Goal: Task Accomplishment & Management: Use online tool/utility

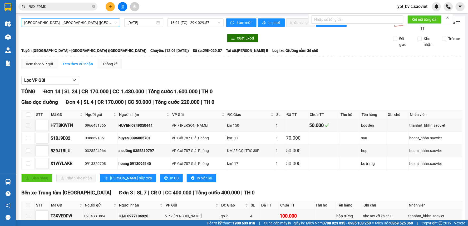
click at [50, 24] on span "[GEOGRAPHIC_DATA] - [GEOGRAPHIC_DATA] ([GEOGRAPHIC_DATA])" at bounding box center [70, 23] width 93 height 8
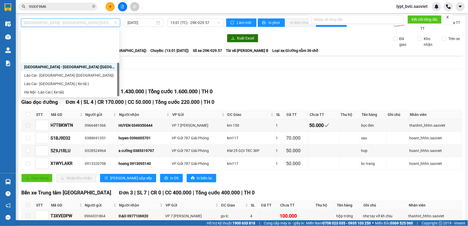
scroll to position [42, 0]
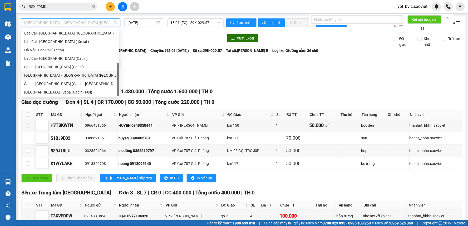
click at [63, 77] on div "[GEOGRAPHIC_DATA] - [GEOGRAPHIC_DATA] ([GEOGRAPHIC_DATA])" at bounding box center [70, 75] width 92 height 6
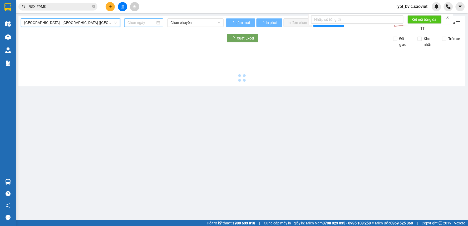
type input "[DATE]"
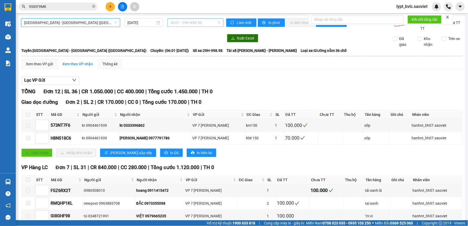
click at [200, 20] on span "06:01 - 29H-998.98" at bounding box center [196, 23] width 50 height 8
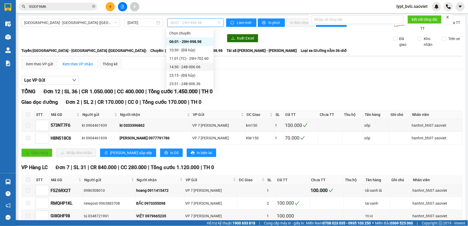
click at [195, 66] on div "14:30 - 24B-006.06" at bounding box center [190, 67] width 41 height 6
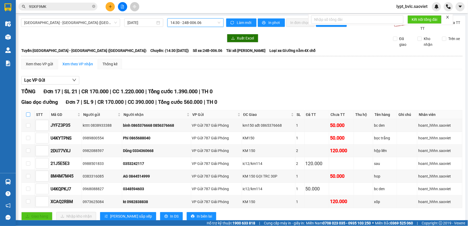
click at [28, 115] on input "checkbox" at bounding box center [28, 115] width 4 height 4
checkbox input "true"
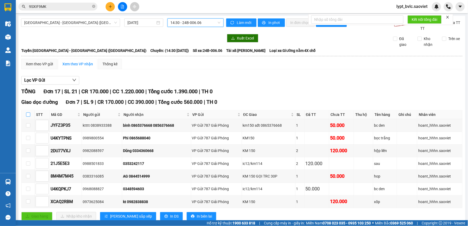
checkbox input "true"
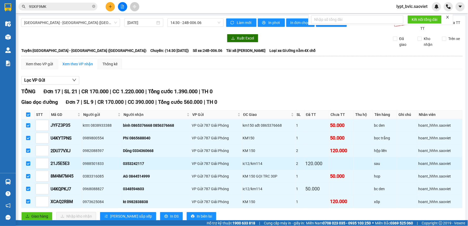
click at [27, 165] on input "checkbox" at bounding box center [28, 164] width 4 height 4
checkbox input "false"
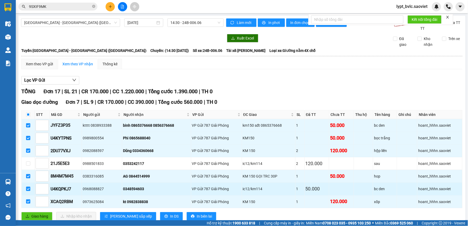
click at [28, 190] on input "checkbox" at bounding box center [28, 189] width 4 height 4
checkbox input "false"
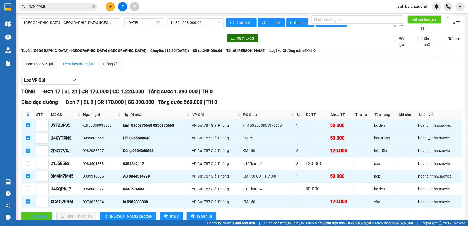
click at [33, 215] on span "Giao hàng" at bounding box center [39, 217] width 17 height 6
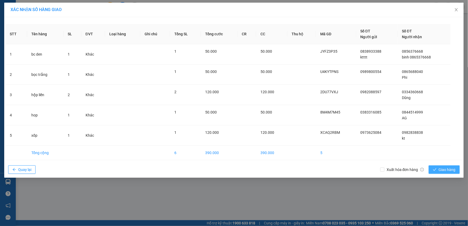
click at [432, 167] on button "Giao hàng" at bounding box center [444, 170] width 31 height 8
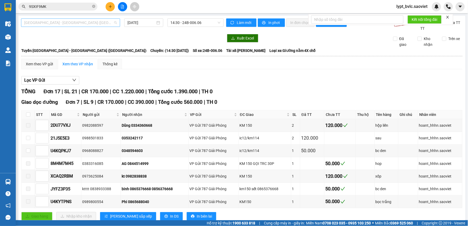
scroll to position [25, 0]
click at [57, 21] on span "[GEOGRAPHIC_DATA] - [GEOGRAPHIC_DATA] ([GEOGRAPHIC_DATA])" at bounding box center [70, 23] width 93 height 8
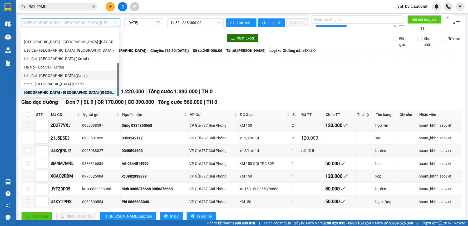
scroll to position [42, 0]
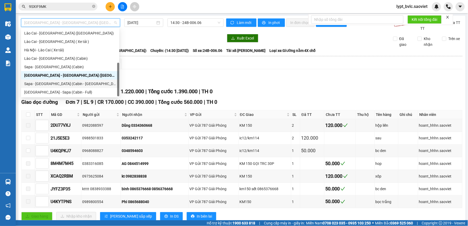
click at [43, 84] on div "Sapa - [GEOGRAPHIC_DATA] (Cabin - [GEOGRAPHIC_DATA])" at bounding box center [70, 84] width 92 height 6
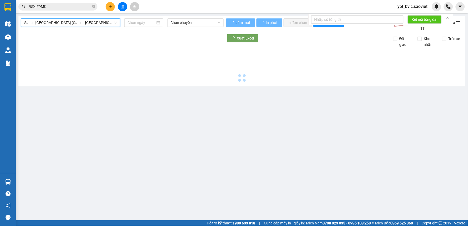
type input "[DATE]"
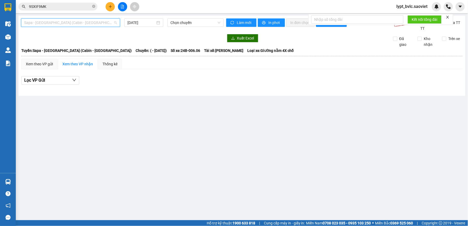
click at [60, 23] on span "Sapa - [GEOGRAPHIC_DATA] (Cabin - [GEOGRAPHIC_DATA])" at bounding box center [70, 23] width 93 height 8
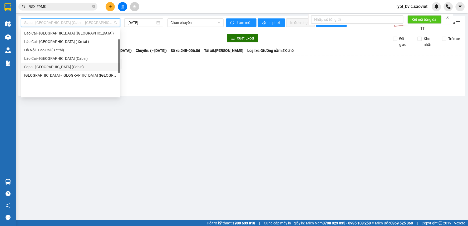
scroll to position [0, 0]
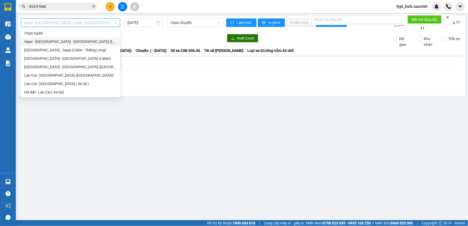
click at [53, 41] on div "Sapa - [GEOGRAPHIC_DATA] - [GEOGRAPHIC_DATA] ([GEOGRAPHIC_DATA])" at bounding box center [70, 42] width 93 height 6
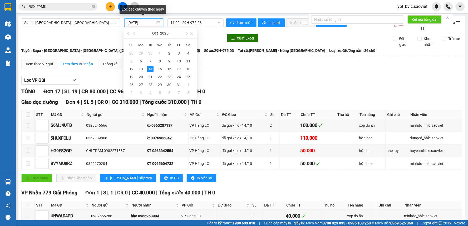
click at [136, 23] on input "[DATE]" at bounding box center [142, 23] width 28 height 6
click at [140, 69] on div "13" at bounding box center [141, 69] width 6 height 6
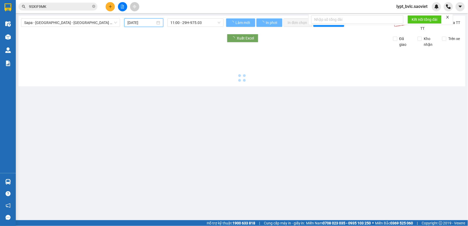
type input "[DATE]"
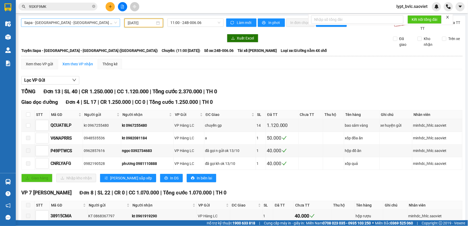
click at [87, 25] on span "Sapa - [GEOGRAPHIC_DATA] - [GEOGRAPHIC_DATA] ([GEOGRAPHIC_DATA])" at bounding box center [70, 23] width 93 height 8
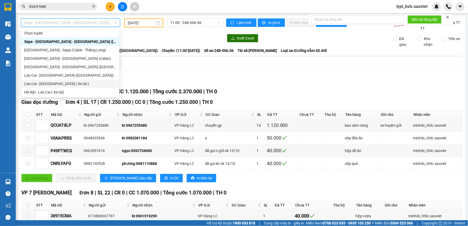
click at [67, 83] on div "Lào Cai - [GEOGRAPHIC_DATA] ( Xe tải )" at bounding box center [70, 84] width 92 height 6
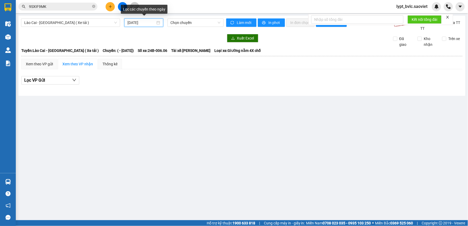
click at [144, 23] on input "[DATE]" at bounding box center [142, 23] width 28 height 6
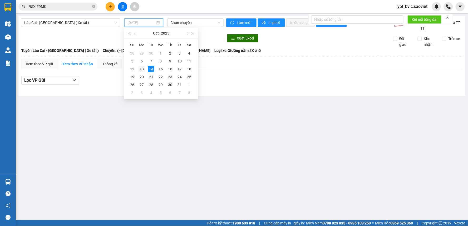
click at [144, 70] on div "13" at bounding box center [142, 69] width 6 height 6
type input "[DATE]"
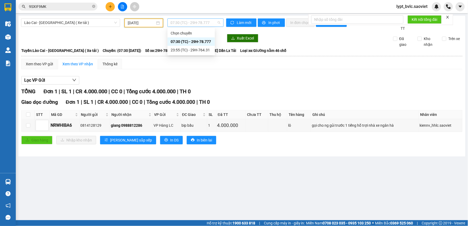
click at [196, 22] on span "07:30 (TC) - 29H-78.777" at bounding box center [196, 23] width 50 height 8
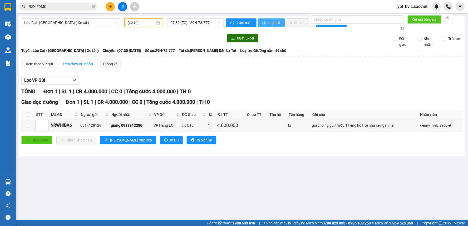
click at [273, 24] on span "In phơi" at bounding box center [275, 23] width 12 height 6
click at [244, 178] on main "Lào Cai - [GEOGRAPHIC_DATA] ( Xe tải ) [DATE] 07:30 (TC) - 29H-78.777 Làm mới I…" at bounding box center [234, 110] width 468 height 220
click at [88, 23] on span "Lào Cai - [GEOGRAPHIC_DATA] ( Xe tải )" at bounding box center [70, 23] width 93 height 8
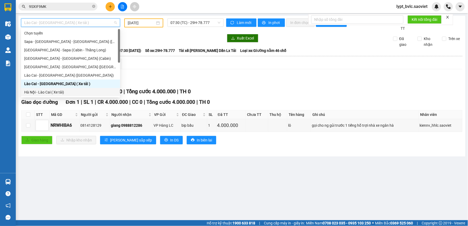
click at [62, 91] on div "Hà Nội - Lào Cai ( Xe tải)" at bounding box center [70, 92] width 93 height 6
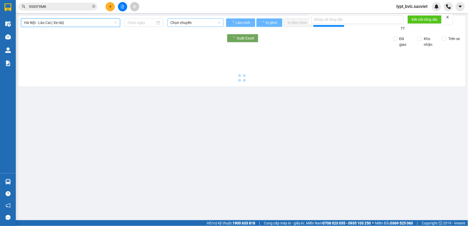
type input "[DATE]"
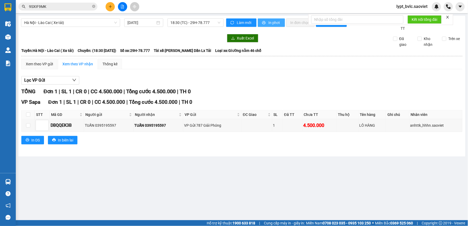
click at [275, 24] on span "In phơi" at bounding box center [275, 23] width 12 height 6
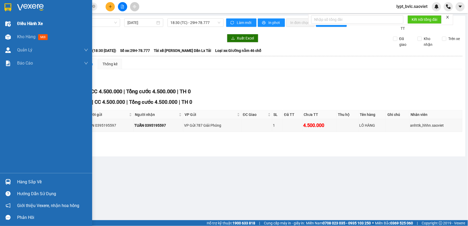
click at [26, 23] on span "Điều hành xe" at bounding box center [30, 23] width 26 height 7
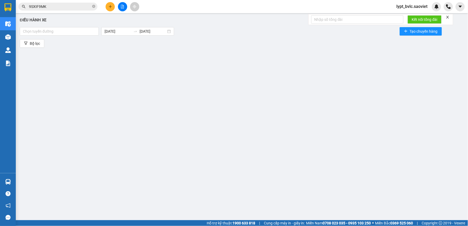
click at [134, 77] on div "Điều hành xe Chọn tuyến đường [DATE] [DATE] Tạo chuyến hàng Bộ lọc" at bounding box center [241, 114] width 447 height 197
click at [69, 31] on div at bounding box center [59, 31] width 76 height 6
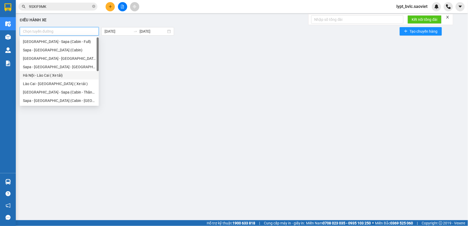
click at [64, 73] on div "Hà Nội - Lào Cai ( Xe tải)" at bounding box center [59, 75] width 73 height 6
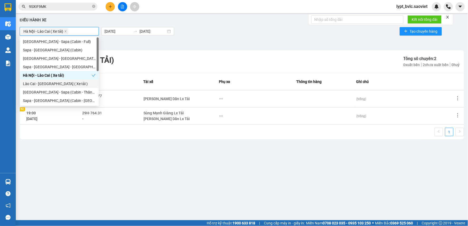
click at [62, 84] on div "Lào Cai - [GEOGRAPHIC_DATA] ( Xe tải )" at bounding box center [59, 84] width 73 height 6
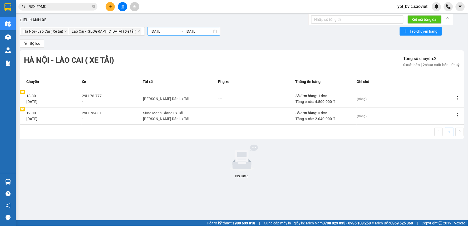
click at [158, 28] on div "[DATE] [DATE]" at bounding box center [184, 31] width 73 height 8
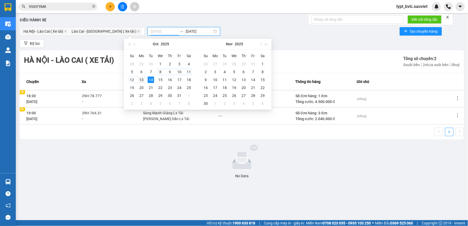
type input "[DATE]"
click at [142, 80] on div "13" at bounding box center [141, 80] width 6 height 6
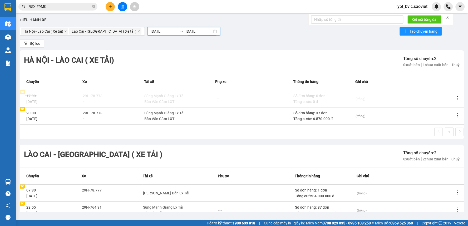
click at [186, 30] on input "[DATE]" at bounding box center [199, 31] width 27 height 6
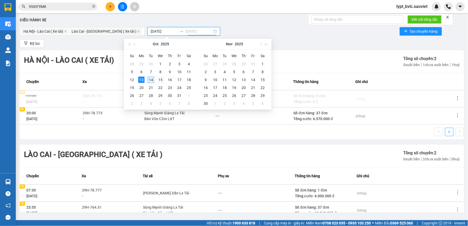
type input "[DATE]"
click at [151, 81] on div "14" at bounding box center [151, 80] width 6 height 6
type input "[DATE]"
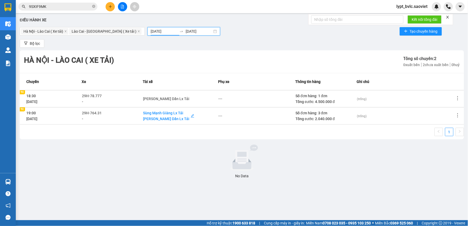
click at [183, 119] on div "[PERSON_NAME] Dần Lx Tải" at bounding box center [166, 119] width 46 height 6
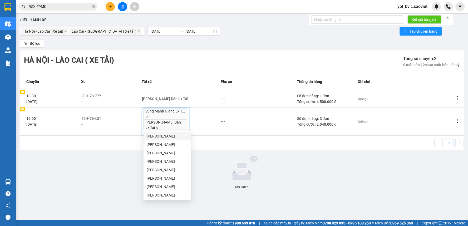
click at [158, 127] on icon "close" at bounding box center [157, 128] width 3 height 3
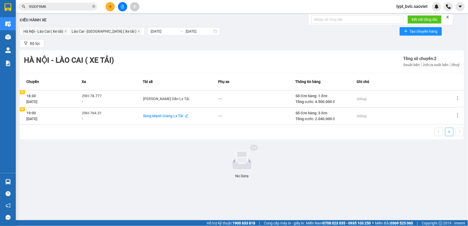
click at [184, 116] on div "Sùng Mạnh Giàng Lx Tải" at bounding box center [163, 116] width 40 height 6
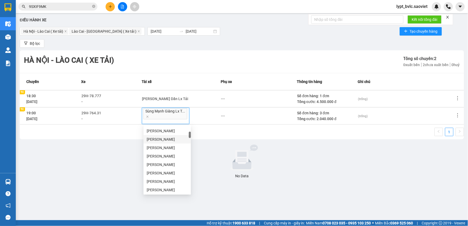
scroll to position [88, 0]
type input "A"
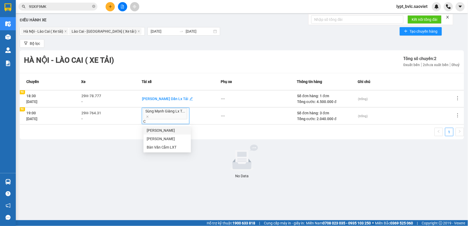
type input "CĂ"
click at [165, 147] on div "Bàn Văn Cắm LXT" at bounding box center [167, 147] width 41 height 6
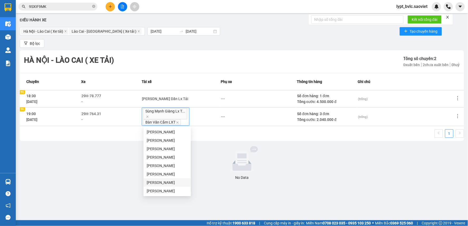
drag, startPoint x: 169, startPoint y: 178, endPoint x: 187, endPoint y: 175, distance: 18.7
click at [169, 178] on div "[PERSON_NAME]" at bounding box center [167, 182] width 47 height 8
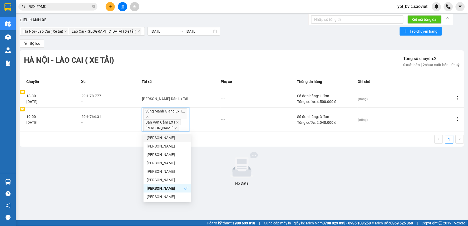
click at [177, 129] on icon "close" at bounding box center [176, 128] width 3 height 3
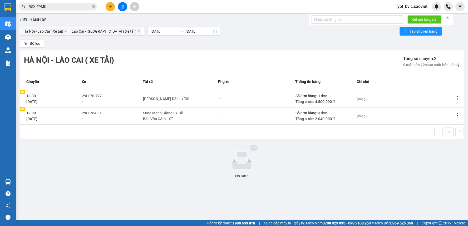
click at [210, 156] on div at bounding box center [242, 158] width 441 height 26
click at [317, 164] on div at bounding box center [242, 158] width 441 height 26
